Goal: Task Accomplishment & Management: Manage account settings

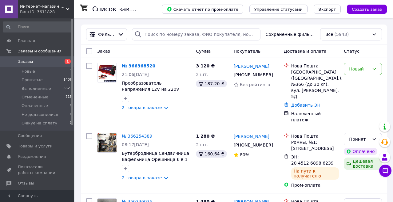
click at [178, 49] on div "Заказ" at bounding box center [144, 51] width 99 height 11
click at [183, 49] on div "Заказ" at bounding box center [144, 51] width 99 height 11
